Goal: Task Accomplishment & Management: Use online tool/utility

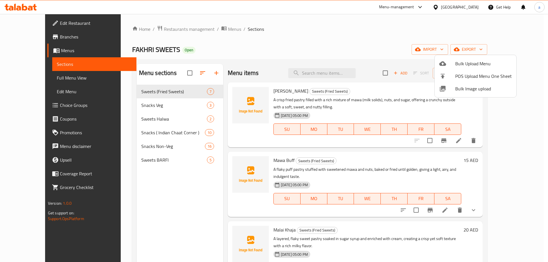
click at [448, 61] on div at bounding box center [447, 63] width 16 height 7
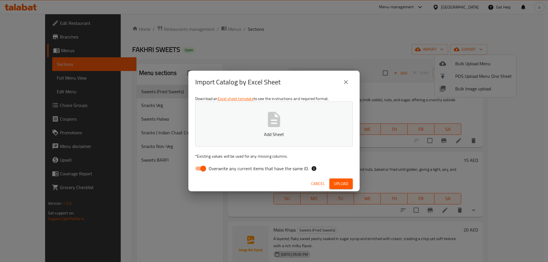
click at [205, 168] on input "Overwrite any current items that have the same ID." at bounding box center [203, 168] width 33 height 11
checkbox input "false"
click at [236, 119] on button "Add Sheet" at bounding box center [274, 124] width 158 height 45
click at [335, 185] on span "Upload" at bounding box center [341, 183] width 14 height 7
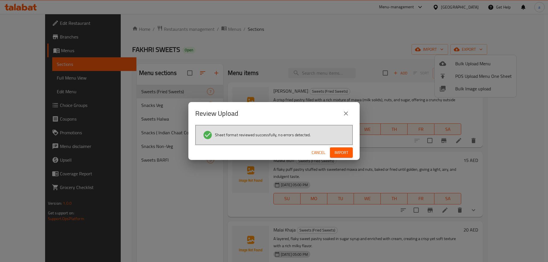
click at [344, 151] on span "Import" at bounding box center [342, 152] width 14 height 7
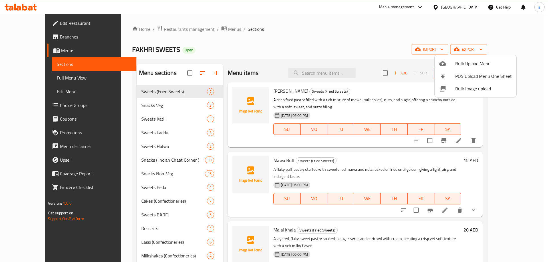
click at [29, 77] on div at bounding box center [274, 131] width 548 height 262
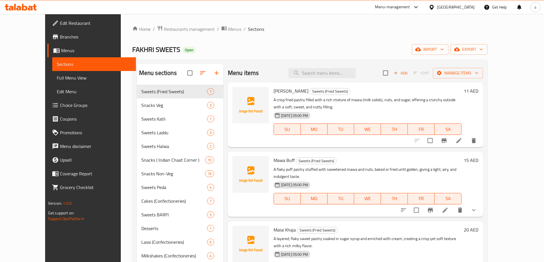
click at [57, 79] on span "Full Menu View" at bounding box center [94, 78] width 75 height 7
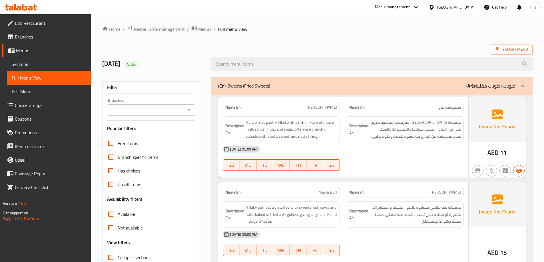
scroll to position [86, 0]
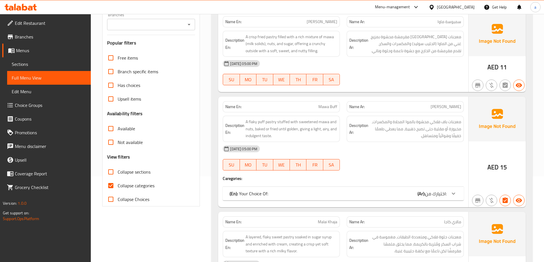
click at [118, 185] on span "Collapse categories" at bounding box center [136, 185] width 37 height 7
click at [118, 185] on input "Collapse categories" at bounding box center [111, 186] width 14 height 14
checkbox input "false"
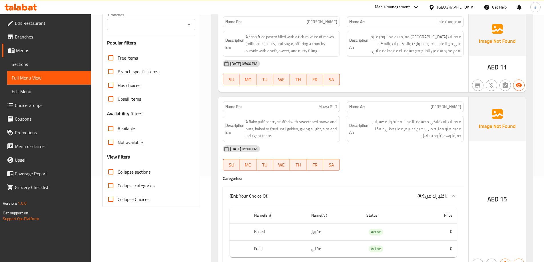
click at [109, 172] on input "Collapse sections" at bounding box center [111, 172] width 14 height 14
checkbox input "true"
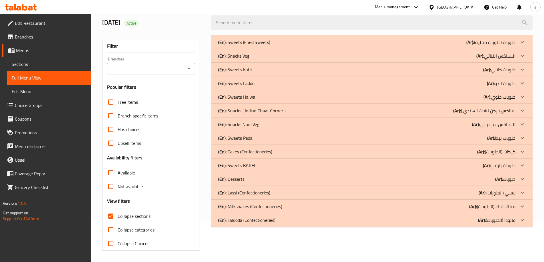
scroll to position [0, 0]
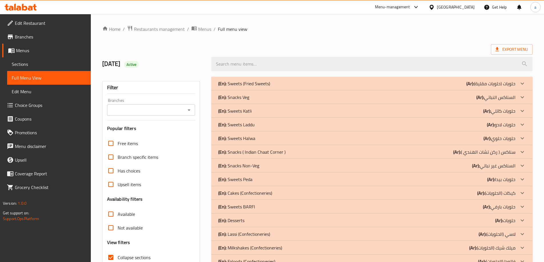
click at [281, 47] on div "Export Menu" at bounding box center [317, 49] width 430 height 11
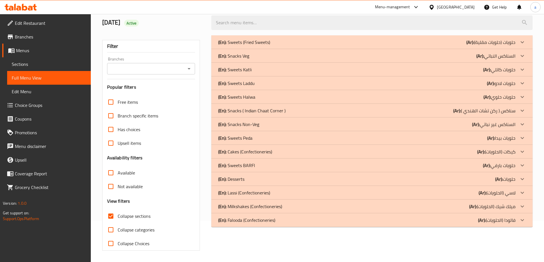
click at [266, 219] on p "(En): Falooda (Confectioneries)" at bounding box center [246, 220] width 57 height 7
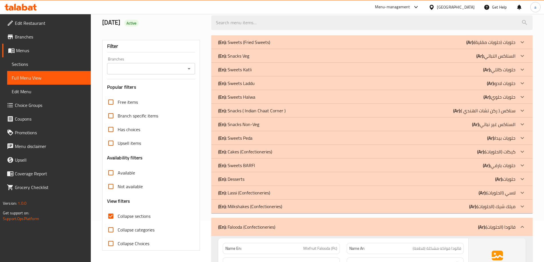
click at [270, 206] on p "(En): Milkshakes (Confectioneries)" at bounding box center [250, 206] width 64 height 7
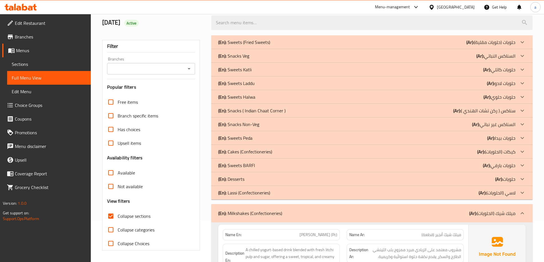
click at [270, 193] on p "(En): Lassi (Confectioneries)" at bounding box center [244, 193] width 52 height 7
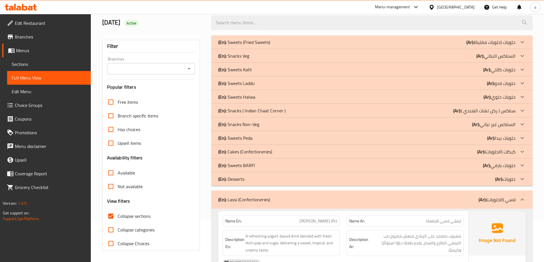
click at [263, 179] on div "(En): Desserts (Ar): حلويات" at bounding box center [366, 179] width 297 height 7
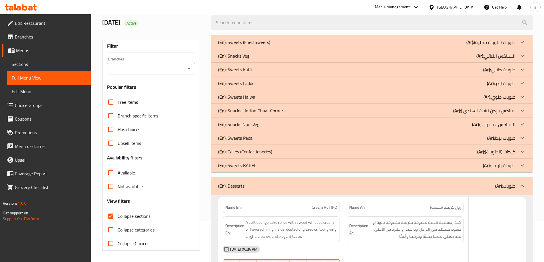
click at [259, 153] on p "(En): Cakes (Confectioneries)" at bounding box center [245, 151] width 54 height 7
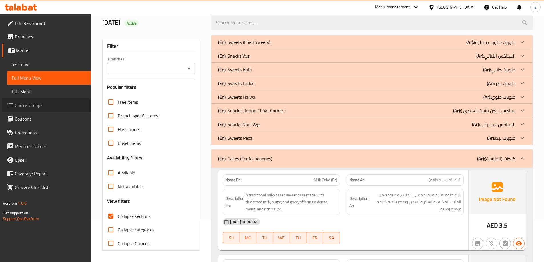
drag, startPoint x: 30, startPoint y: 108, endPoint x: 15, endPoint y: 106, distance: 15.5
click at [15, 106] on link "Choice Groups" at bounding box center [46, 106] width 89 height 14
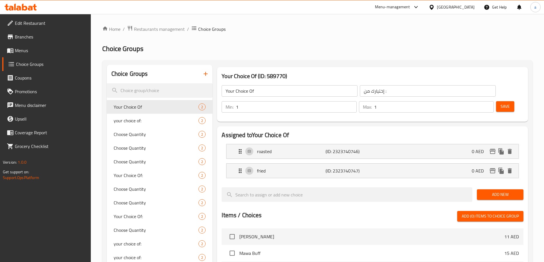
click at [210, 74] on button "button" at bounding box center [206, 74] width 14 height 14
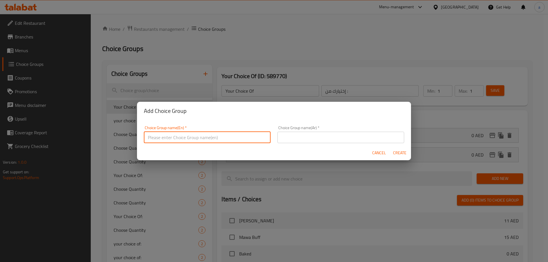
click at [219, 135] on input "text" at bounding box center [207, 137] width 127 height 11
type input "غ"
type input "Your Choice Of:::"
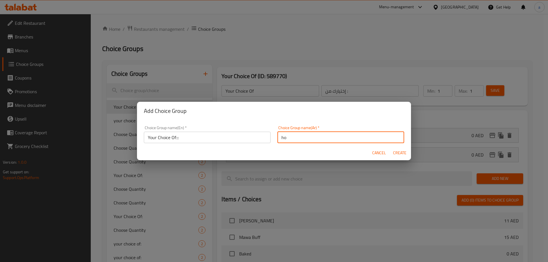
type input "h"
type input "اختيارك من:::"
click at [393, 151] on span "Create" at bounding box center [400, 153] width 14 height 7
type input "Your Choice Of:::"
type input "اختيارك من:::"
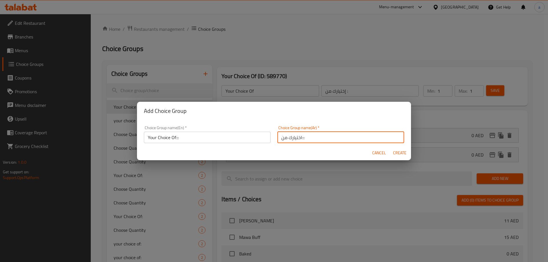
type input "0"
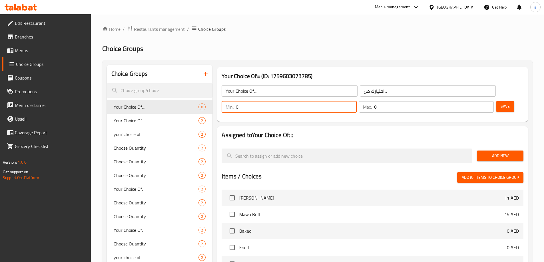
drag, startPoint x: 444, startPoint y: 92, endPoint x: 437, endPoint y: 93, distance: 7.4
click at [356, 101] on div "Min: 0 ​" at bounding box center [289, 106] width 135 height 11
type input "1"
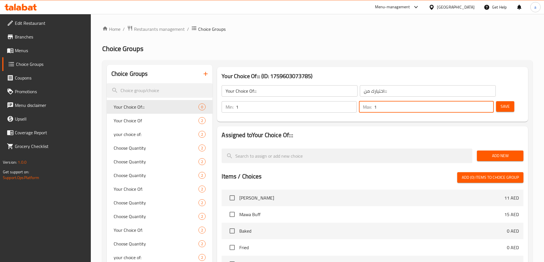
type input "1"
click at [496, 101] on button "Save" at bounding box center [505, 106] width 18 height 11
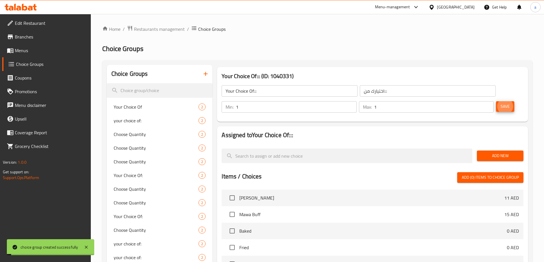
click at [505, 152] on span "Add New" at bounding box center [499, 155] width 37 height 7
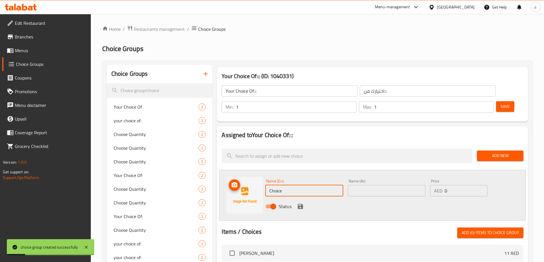
drag, startPoint x: 283, startPoint y: 173, endPoint x: 258, endPoint y: 176, distance: 25.0
click at [258, 176] on div "Name (En) Choice Name (En) Name (Ar) Name (Ar) Price AED 0 Price Status" at bounding box center [372, 195] width 306 height 51
paste input "flavored filling insid"
type input "Flavored Filling Inside"
click at [362, 185] on input "text" at bounding box center [387, 190] width 78 height 11
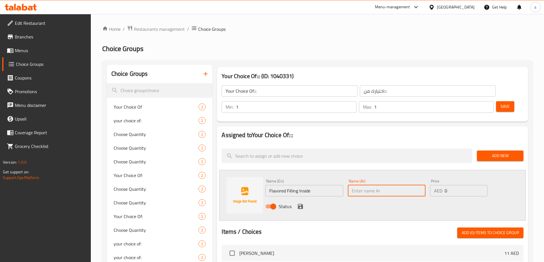
click at [376, 185] on input "text" at bounding box center [387, 190] width 78 height 11
paste input "حشوة منكهة في الداخل"
type input "حشوة منكهة في الداخل"
click at [299, 204] on icon "save" at bounding box center [300, 206] width 5 height 5
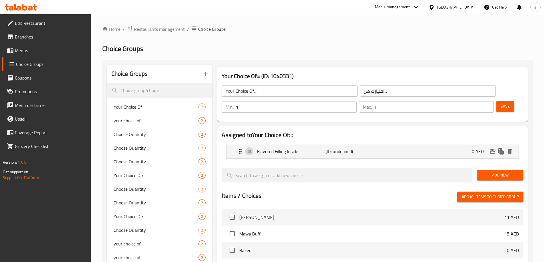
click at [509, 172] on span "Add New" at bounding box center [499, 175] width 37 height 7
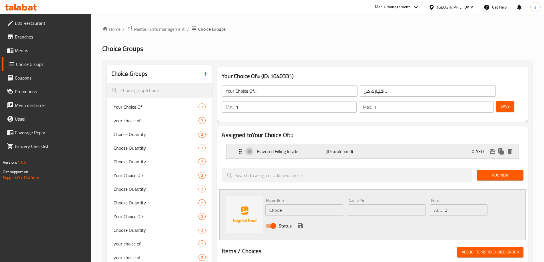
click at [355, 148] on p "(ID: undefined)" at bounding box center [349, 151] width 46 height 7
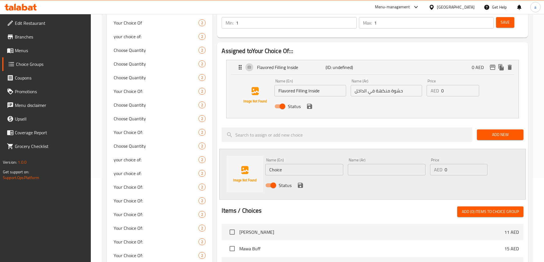
scroll to position [86, 0]
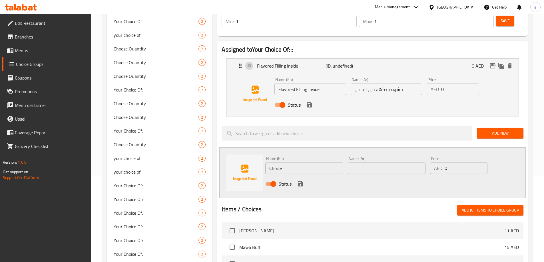
click at [300, 163] on input "Choice" at bounding box center [304, 168] width 78 height 11
paste input "rolled with sweet whipped cream"
click at [304, 163] on input "Rolled With Sweet Whipped Cream" at bounding box center [304, 168] width 78 height 11
type input "Rolled With Whipped Cream"
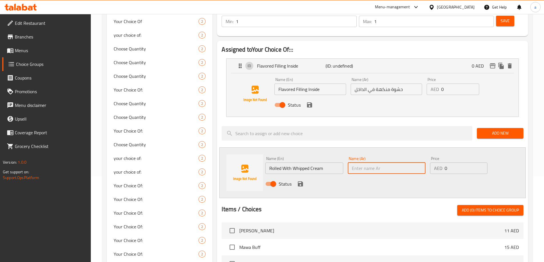
paste input "ملفوفة بكريمة مخفوقة"
type input "ملفوفة بكريمة مخفوقة"
click at [300, 181] on icon "save" at bounding box center [300, 184] width 7 height 7
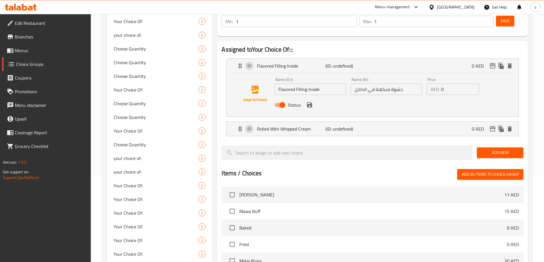
click at [311, 103] on icon "save" at bounding box center [309, 105] width 5 height 5
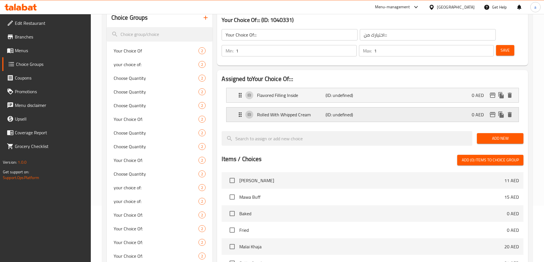
scroll to position [0, 0]
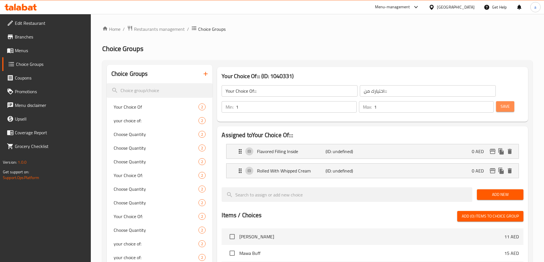
click at [496, 101] on button "Save" at bounding box center [505, 106] width 18 height 11
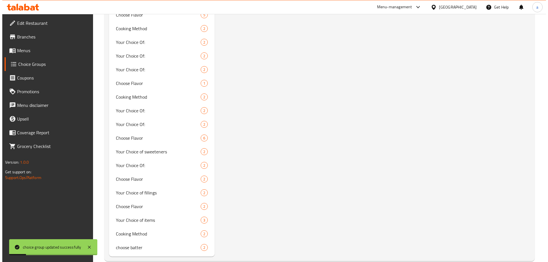
scroll to position [330, 0]
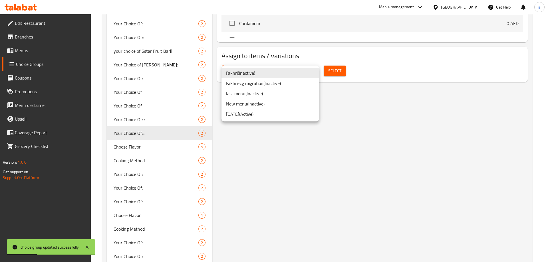
click at [257, 112] on li "[DATE] ( Active )" at bounding box center [271, 114] width 98 height 10
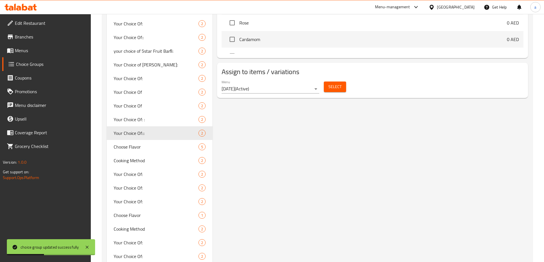
click at [335, 83] on span "Select" at bounding box center [334, 86] width 13 height 7
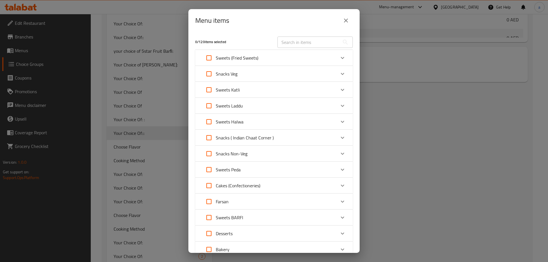
click at [244, 233] on div "Desserts" at bounding box center [269, 234] width 134 height 14
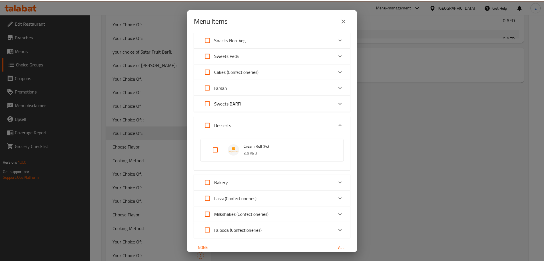
scroll to position [140, 0]
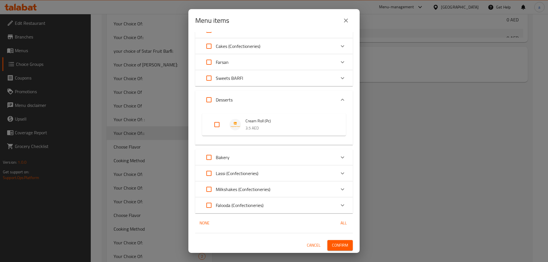
click at [213, 124] on input "Expand" at bounding box center [217, 125] width 14 height 14
checkbox input "true"
click at [334, 244] on span "Confirm" at bounding box center [340, 245] width 16 height 7
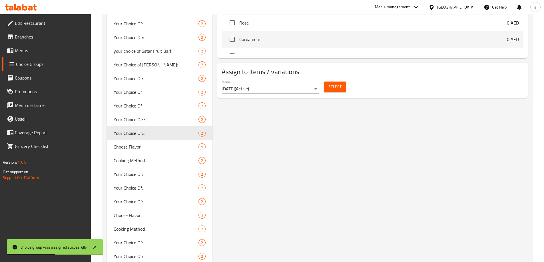
click at [32, 50] on span "Menus" at bounding box center [50, 50] width 71 height 7
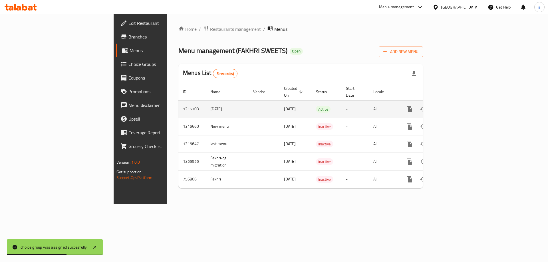
click at [454, 106] on icon "enhanced table" at bounding box center [450, 109] width 7 height 7
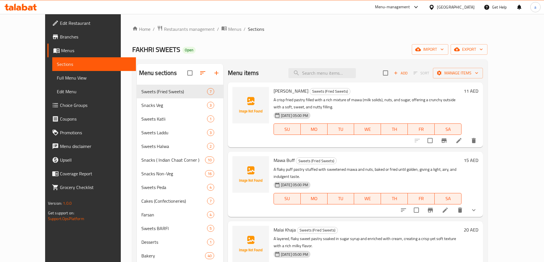
click at [66, 80] on span "Full Menu View" at bounding box center [94, 78] width 75 height 7
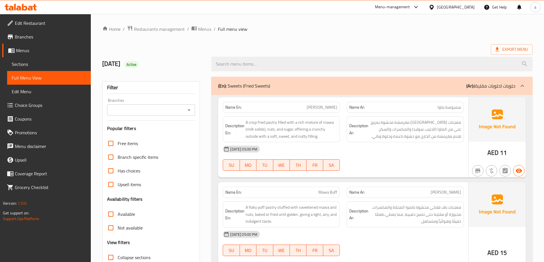
scroll to position [114, 0]
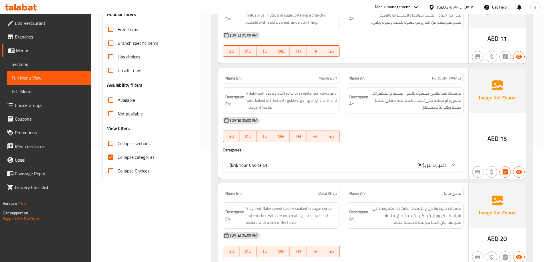
click at [109, 144] on input "Collapse sections" at bounding box center [111, 144] width 14 height 14
checkbox input "true"
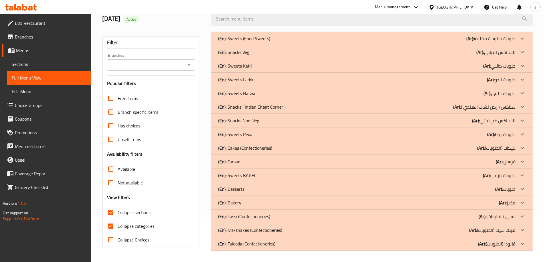
click at [112, 220] on input "Collapse categories" at bounding box center [111, 227] width 14 height 14
checkbox input "false"
click at [261, 241] on p "(En): Falooda (Confectioneries)" at bounding box center [246, 244] width 57 height 7
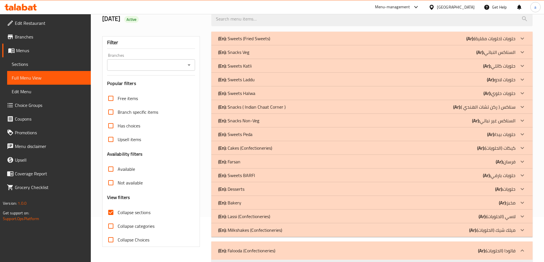
click at [261, 231] on p "(En): Milkshakes (Confectioneries)" at bounding box center [250, 230] width 64 height 7
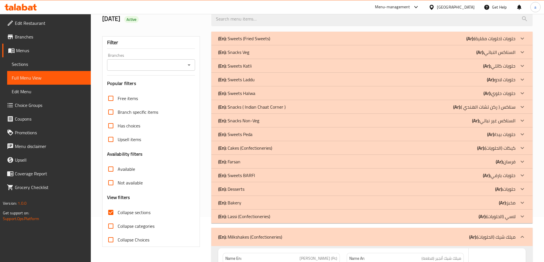
click at [261, 218] on p "(En): Lassi (Confectioneries)" at bounding box center [244, 216] width 52 height 7
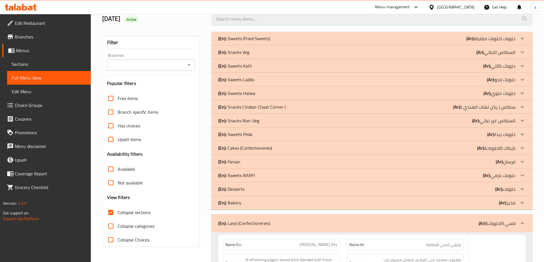
click at [249, 190] on div "(En): Desserts (Ar): حلويات" at bounding box center [366, 189] width 297 height 7
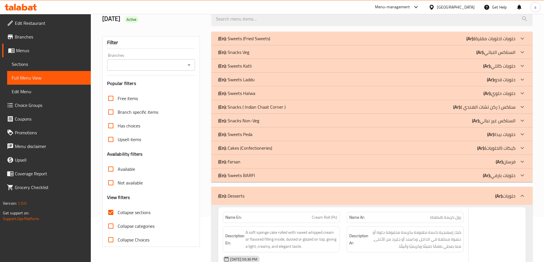
click at [250, 148] on p "(En): Cakes (Confectioneries)" at bounding box center [245, 148] width 54 height 7
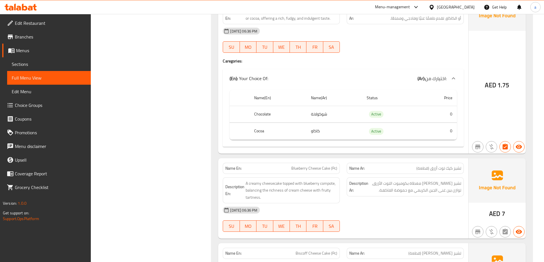
scroll to position [6, 0]
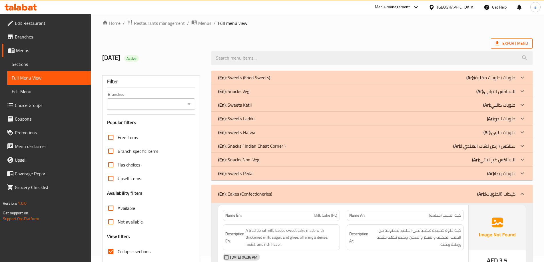
click at [523, 39] on span "Export Menu" at bounding box center [512, 43] width 42 height 11
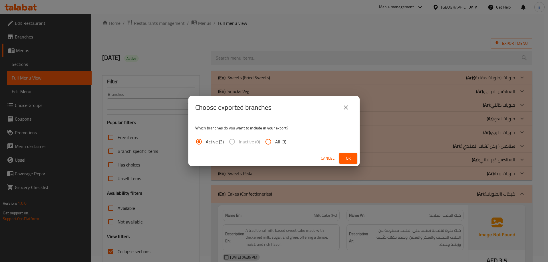
click at [275, 145] on input "All (3)" at bounding box center [269, 142] width 14 height 14
radio input "true"
click at [342, 158] on button "Ok" at bounding box center [348, 158] width 18 height 11
